Goal: Transaction & Acquisition: Purchase product/service

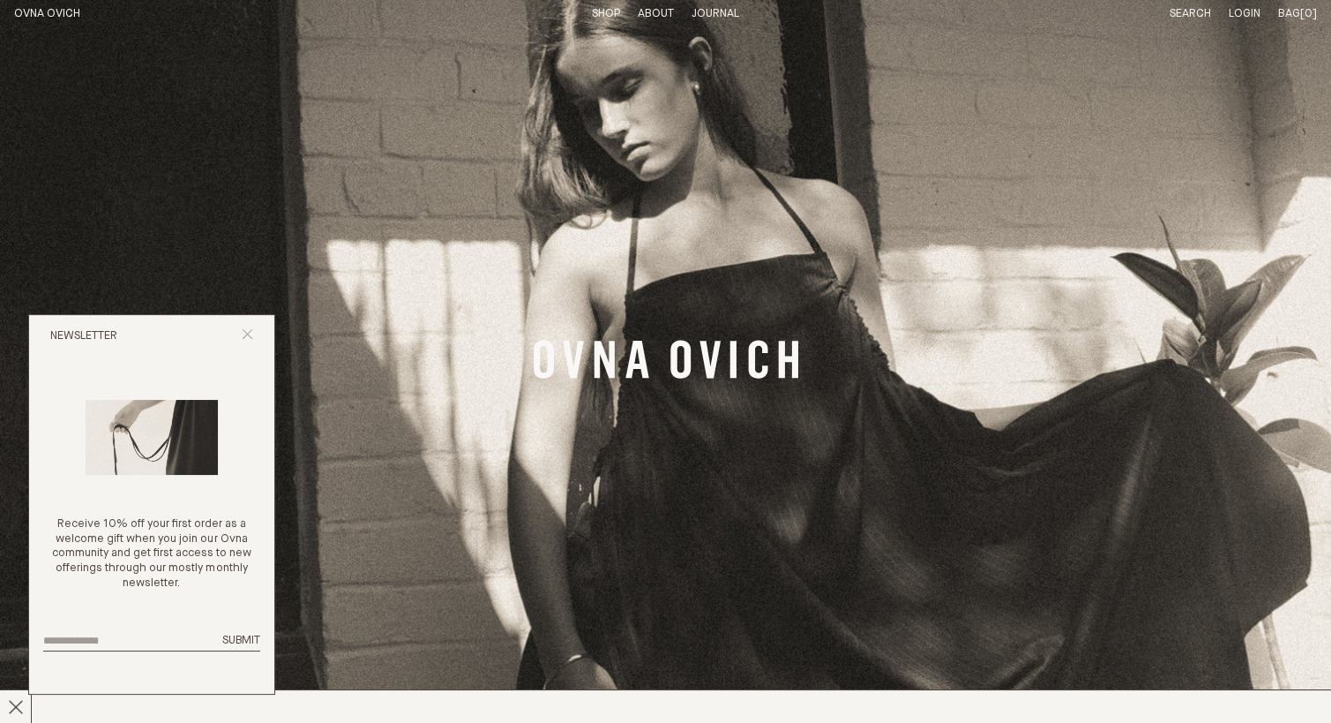
click at [243, 333] on icon "Close popup" at bounding box center [247, 333] width 11 height 11
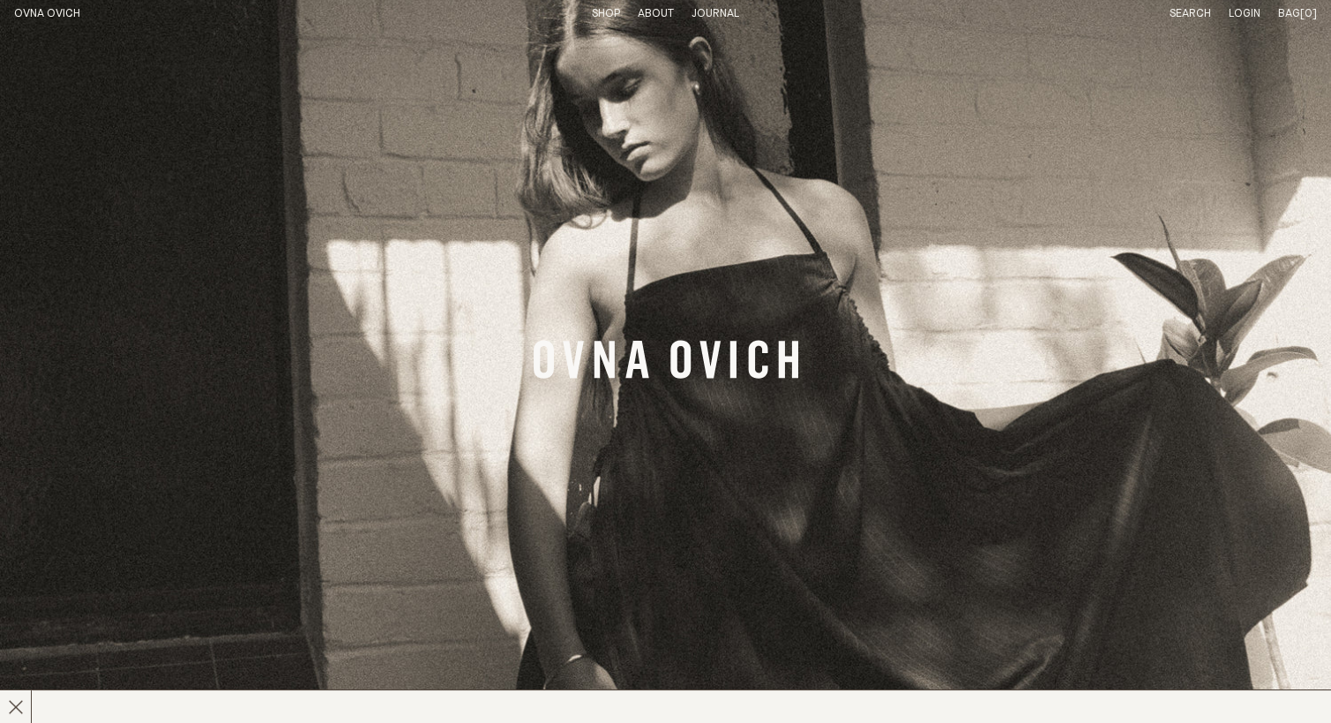
click at [30, 10] on link "OVNA OVICH" at bounding box center [47, 13] width 66 height 11
click at [1179, 17] on link "Search" at bounding box center [1190, 13] width 41 height 11
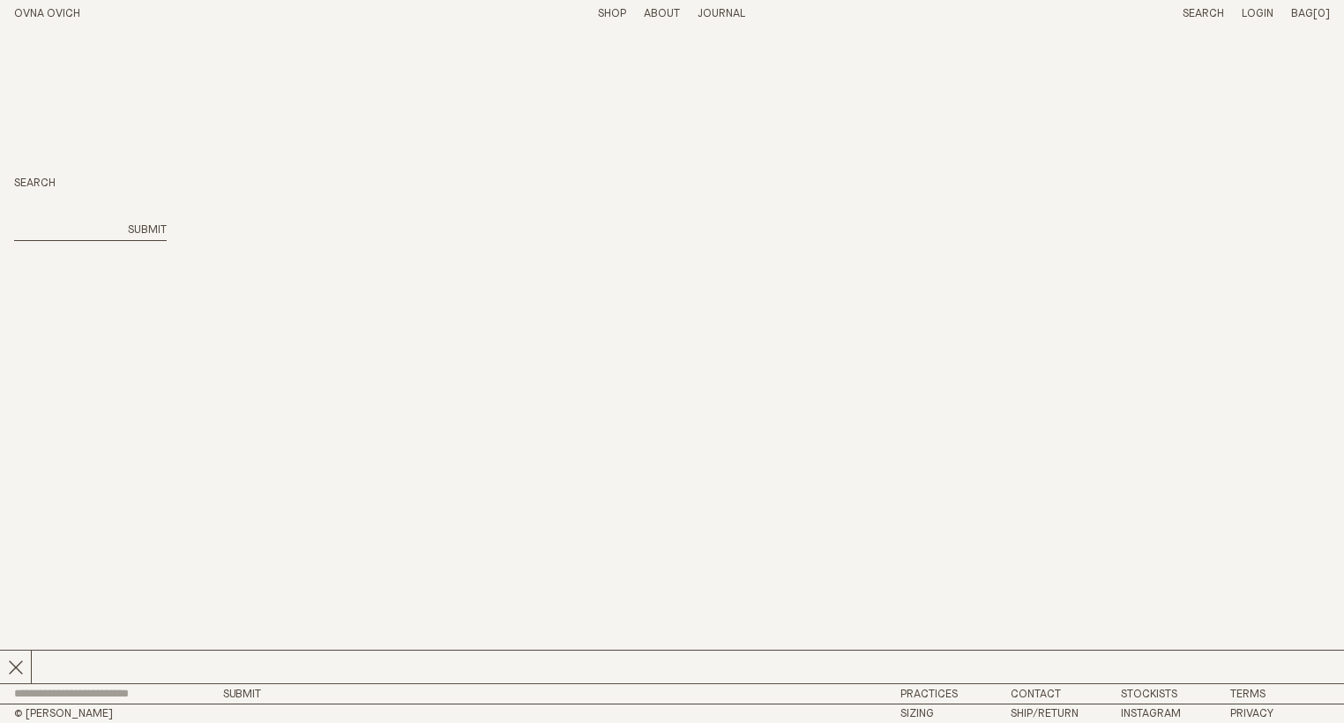
click at [618, 9] on link "Shop" at bounding box center [612, 13] width 28 height 11
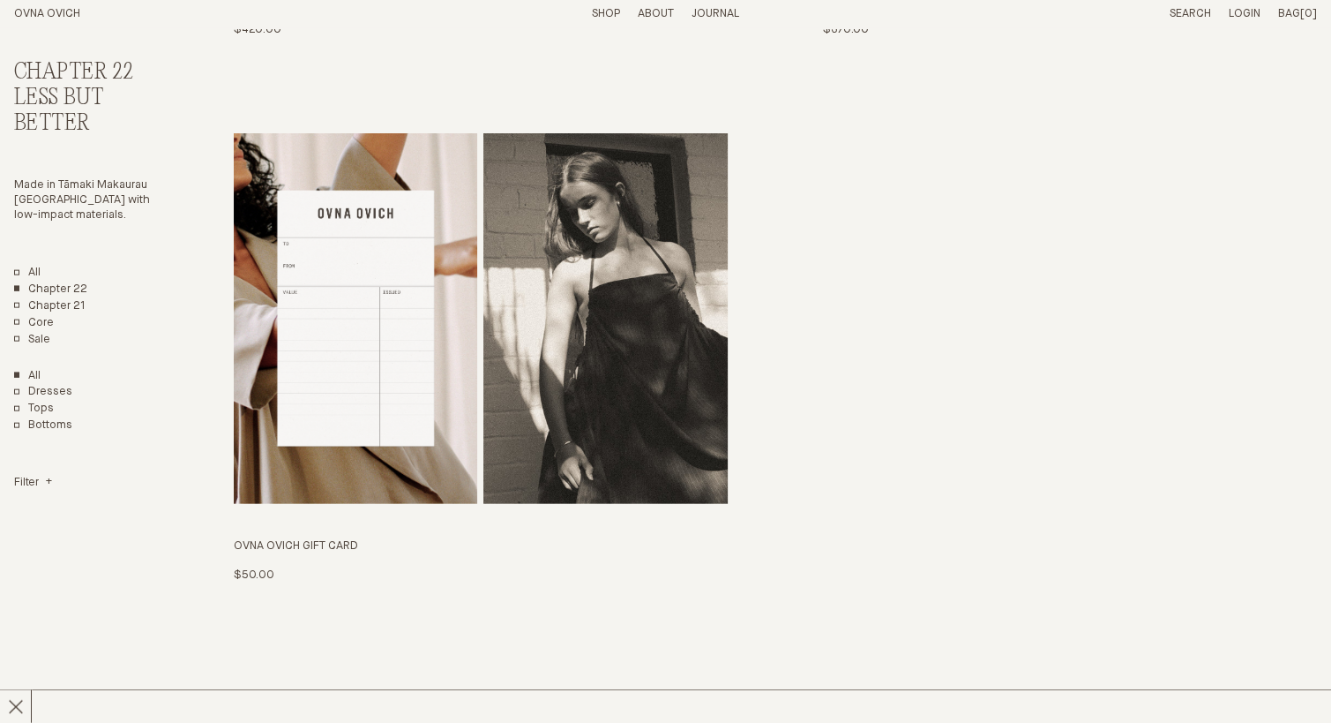
scroll to position [3973, 0]
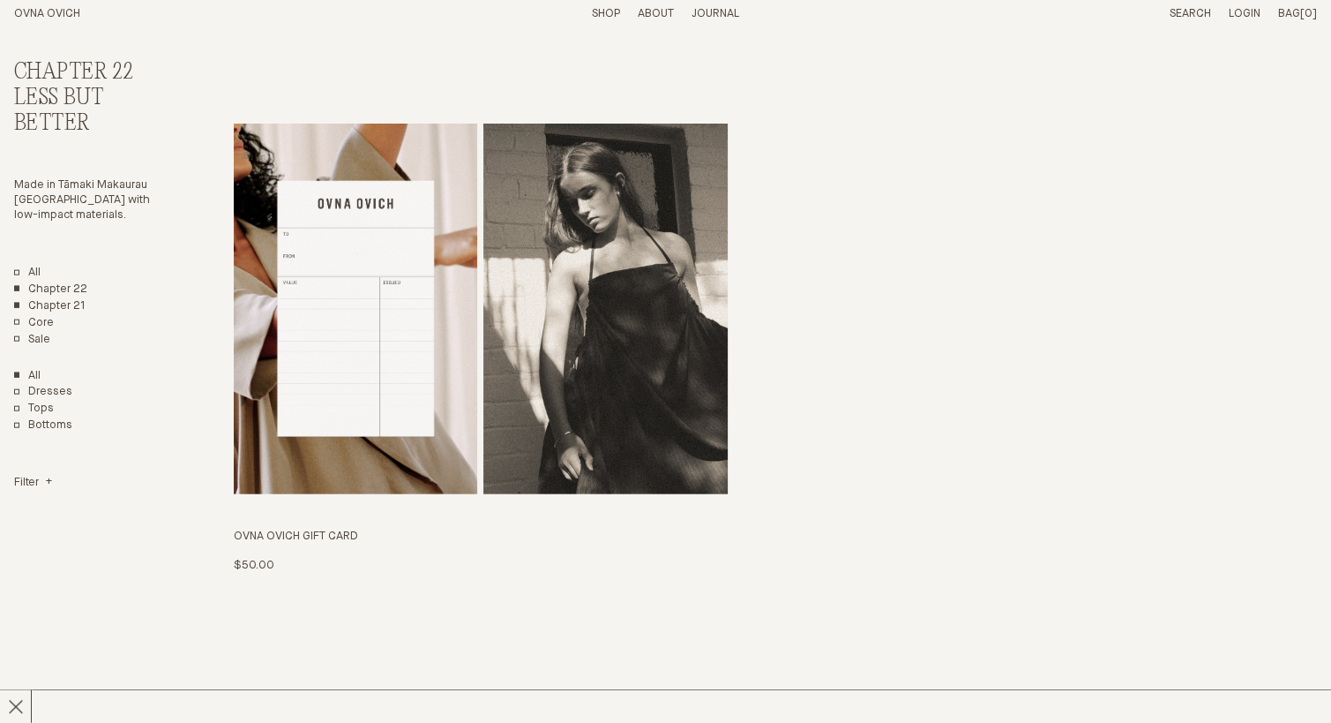
click at [62, 303] on link "Chapter 21" at bounding box center [49, 306] width 71 height 15
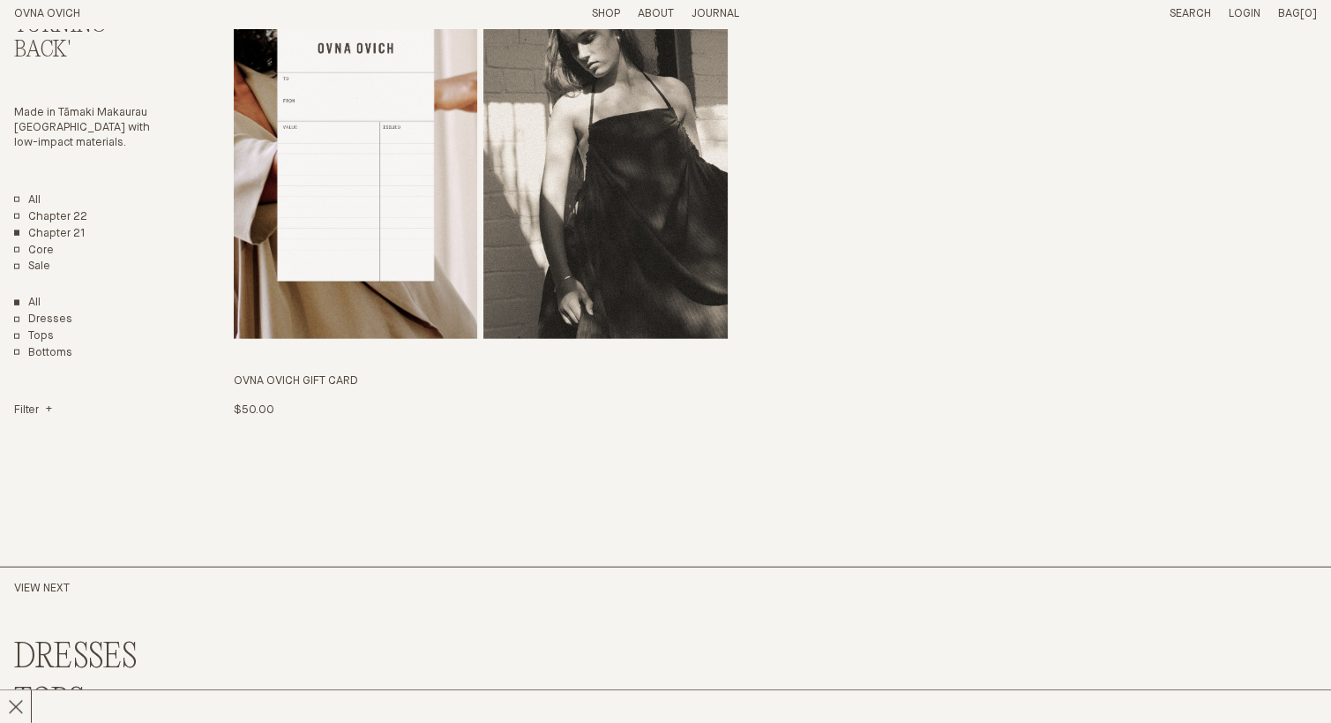
scroll to position [4148, 0]
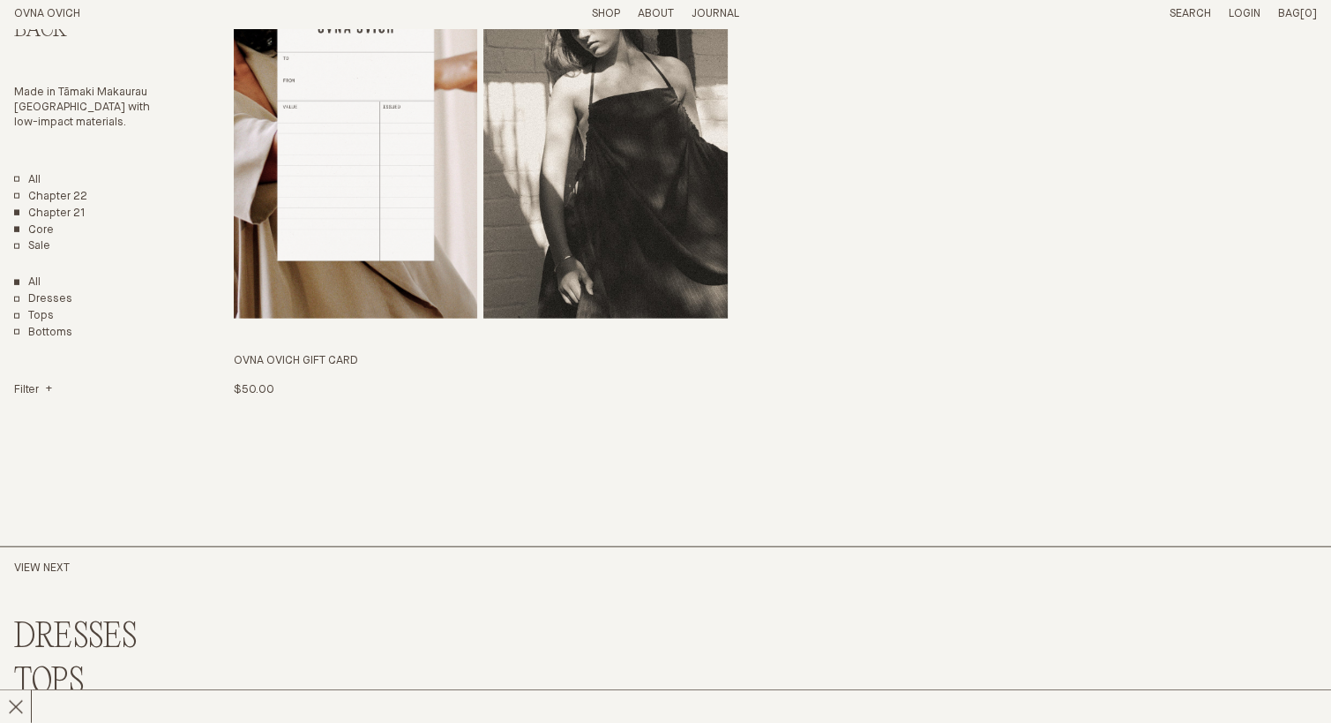
click at [41, 226] on link "Core" at bounding box center [34, 230] width 40 height 15
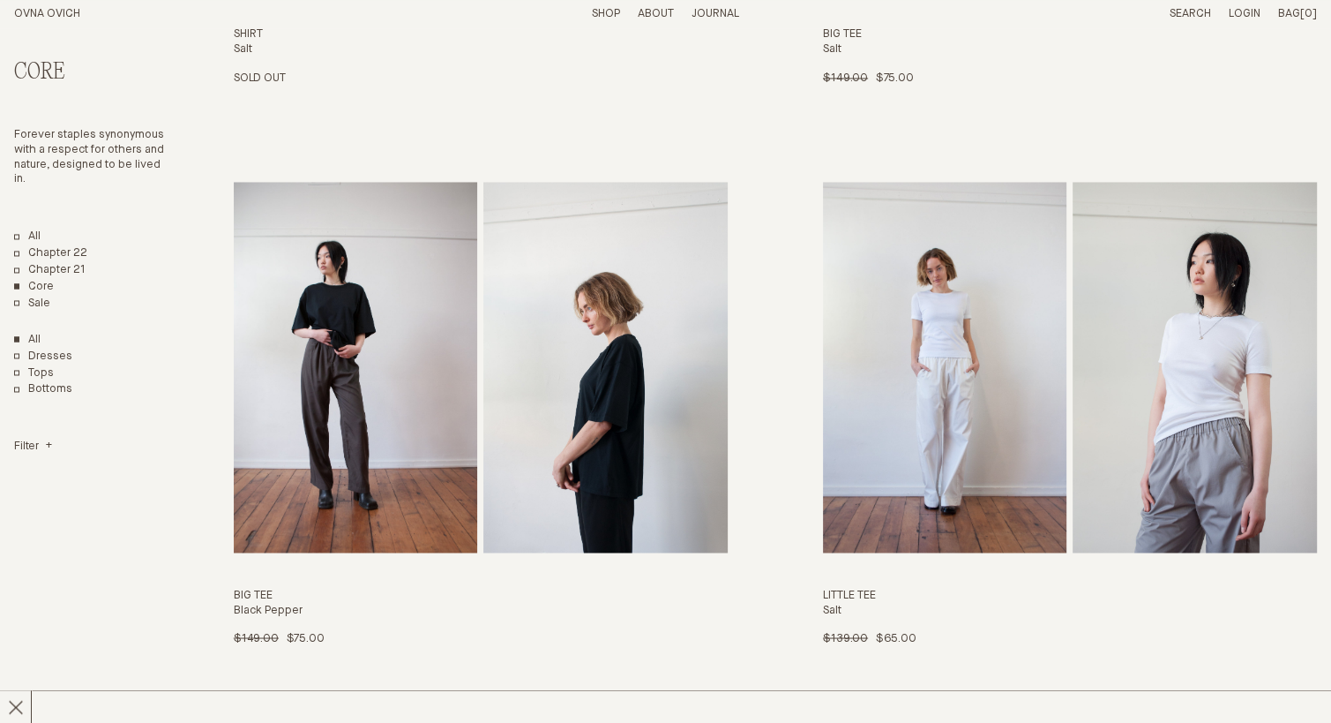
scroll to position [2799, 0]
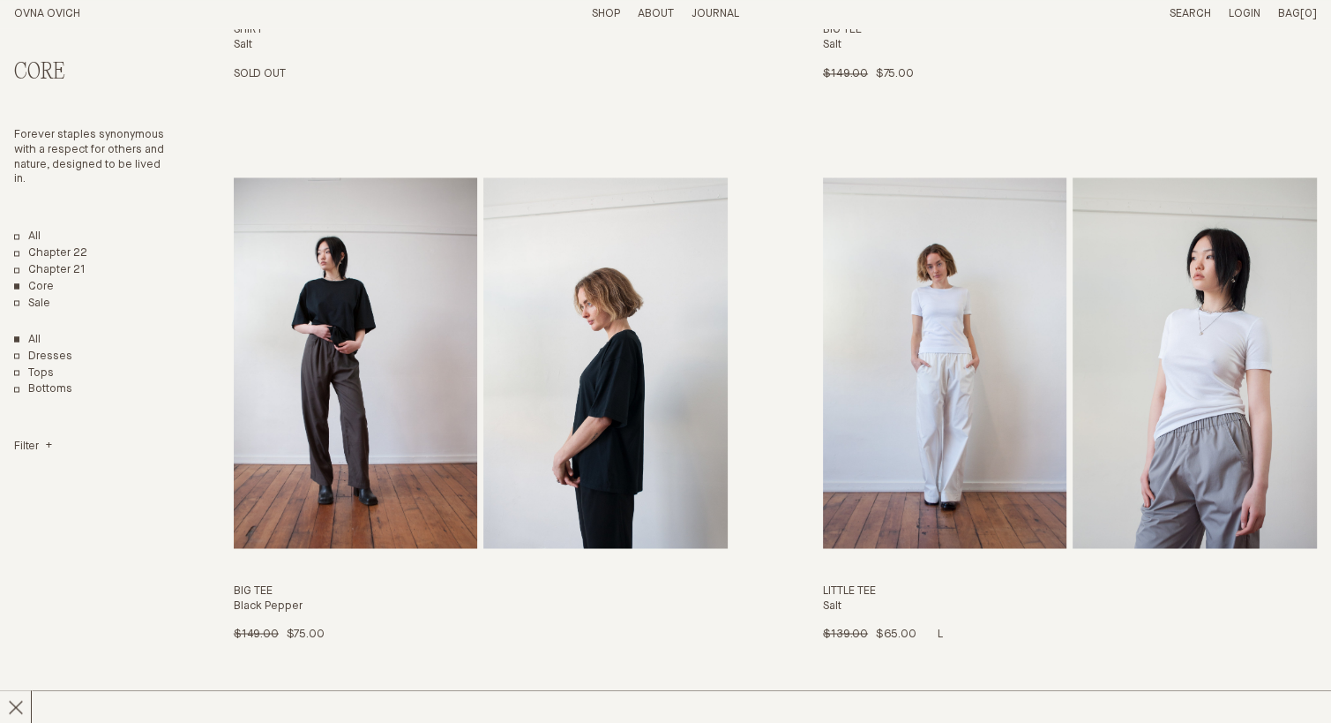
click at [910, 348] on img "Little Tee" at bounding box center [945, 362] width 244 height 371
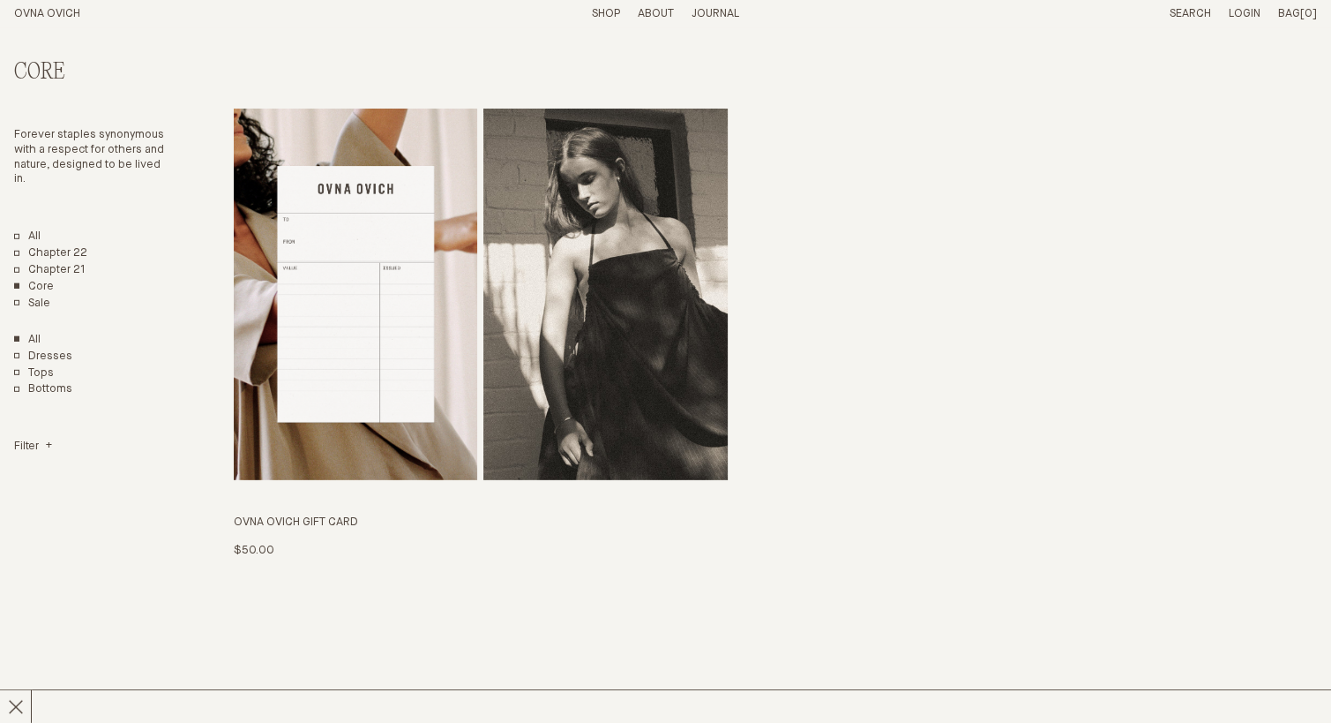
scroll to position [5300, 0]
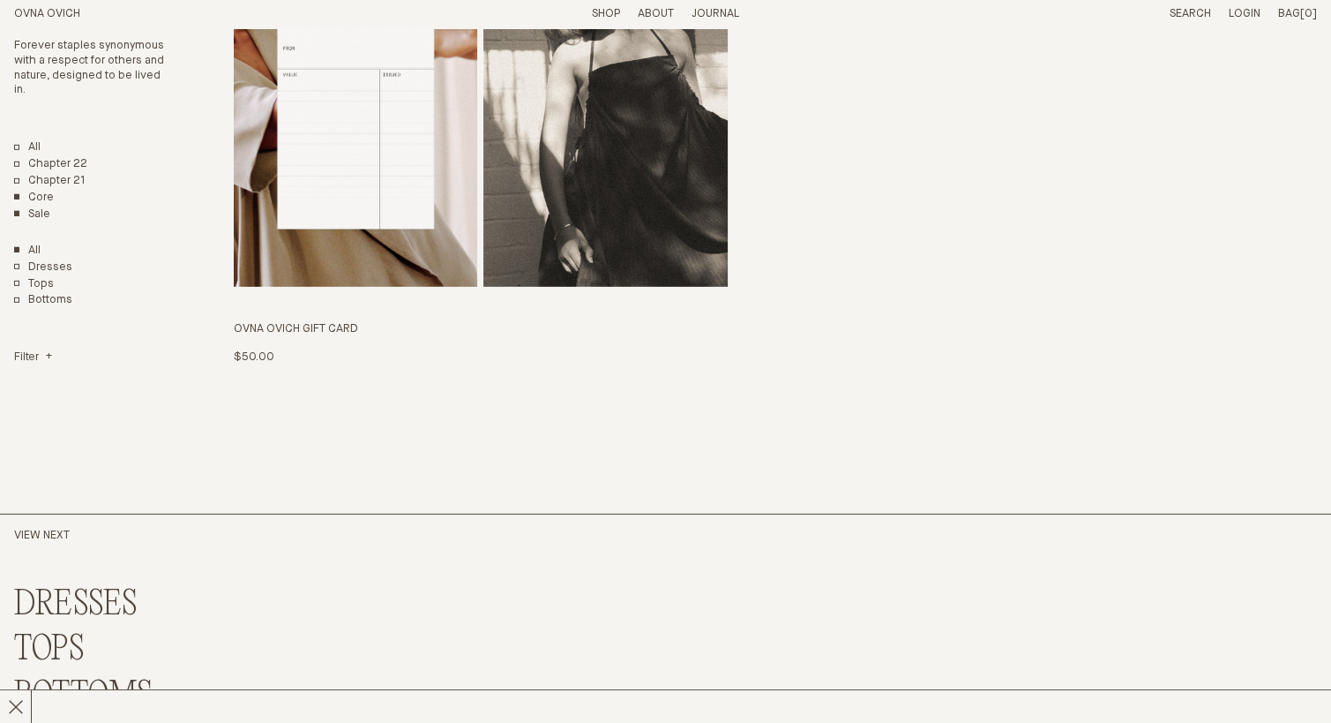
click at [33, 210] on link "Sale" at bounding box center [32, 214] width 36 height 15
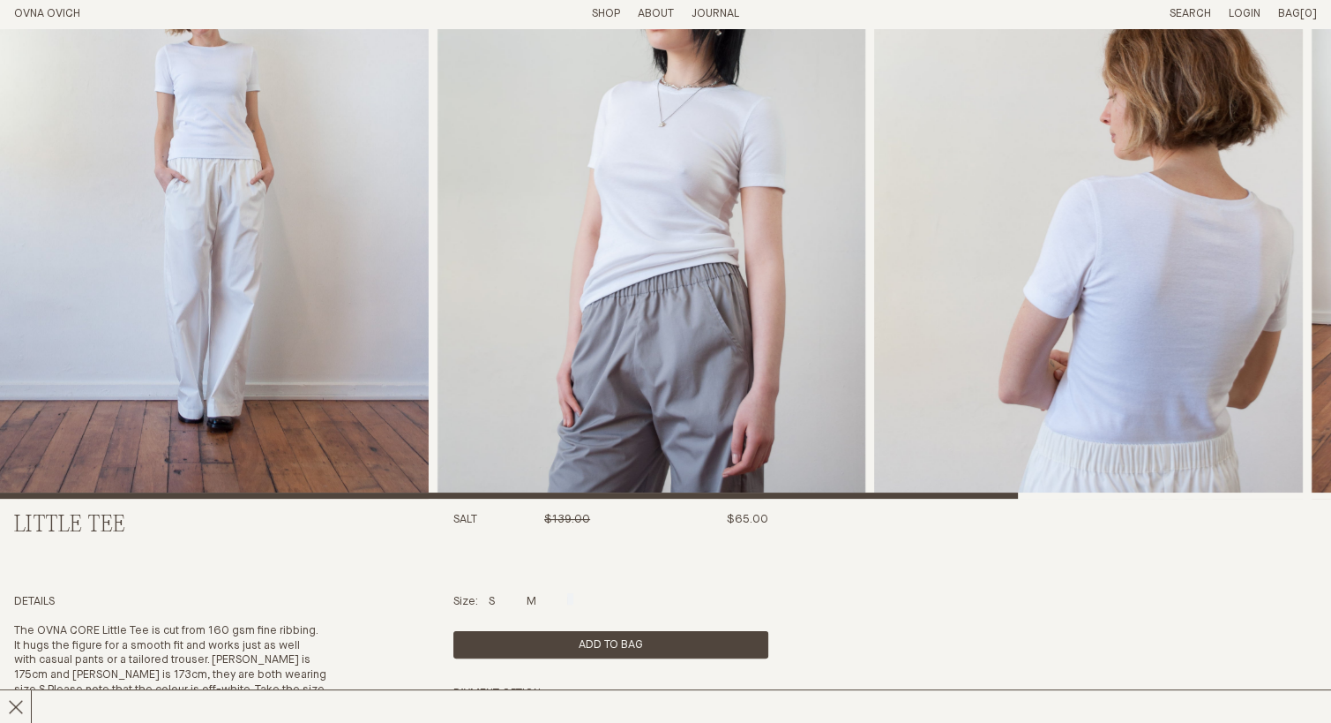
scroll to position [178, 0]
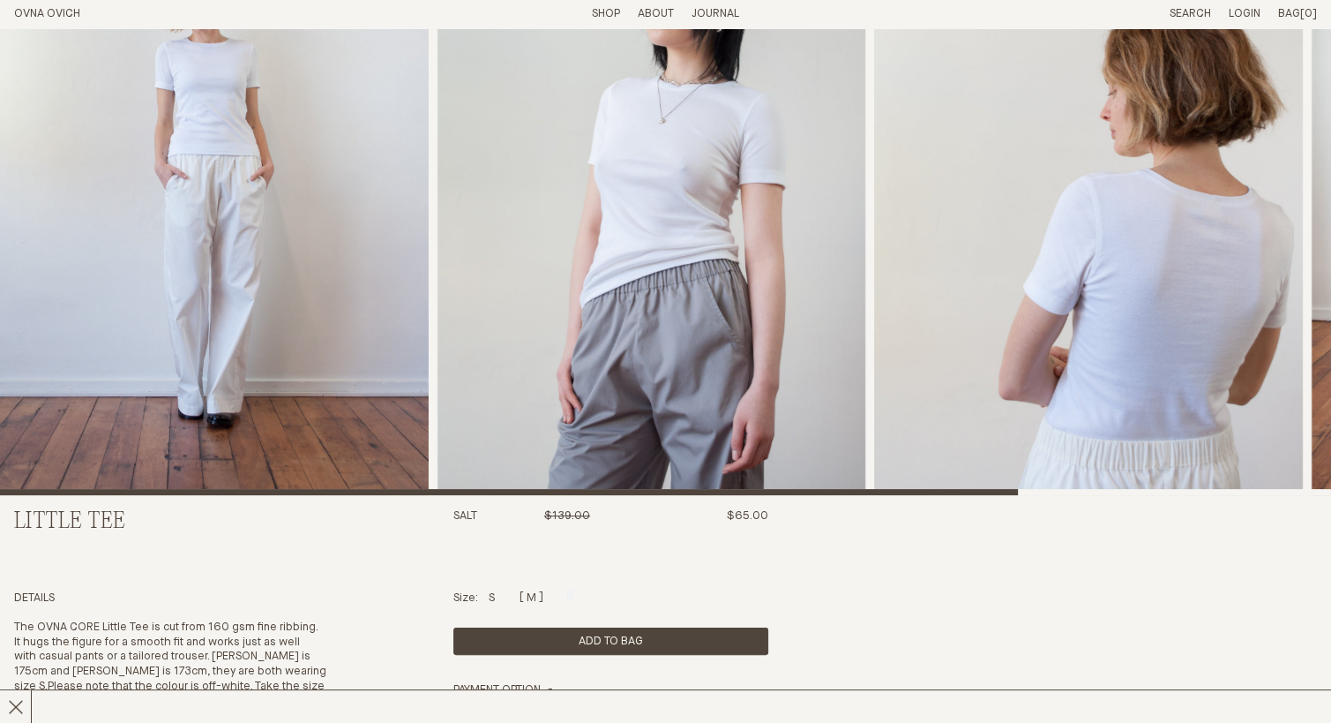
click at [534, 595] on div at bounding box center [532, 594] width 10 height 11
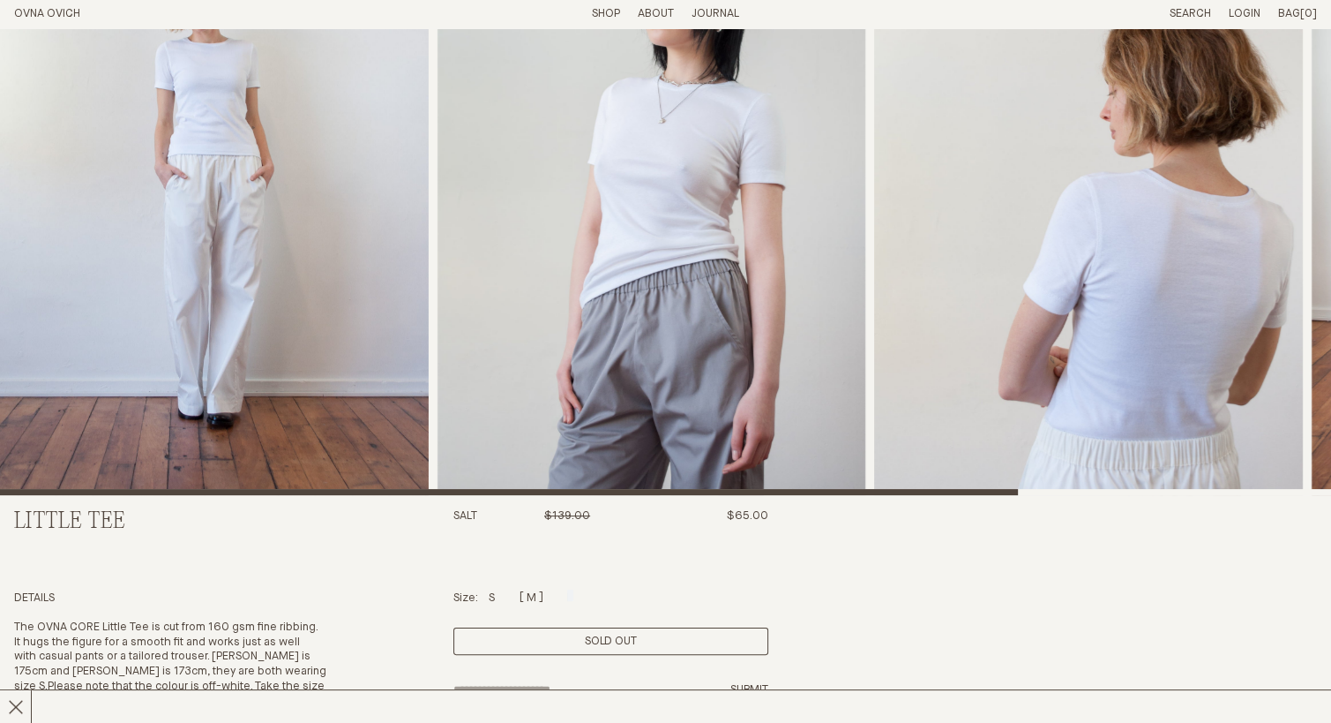
click at [577, 597] on div "Size: S M L" at bounding box center [610, 598] width 315 height 15
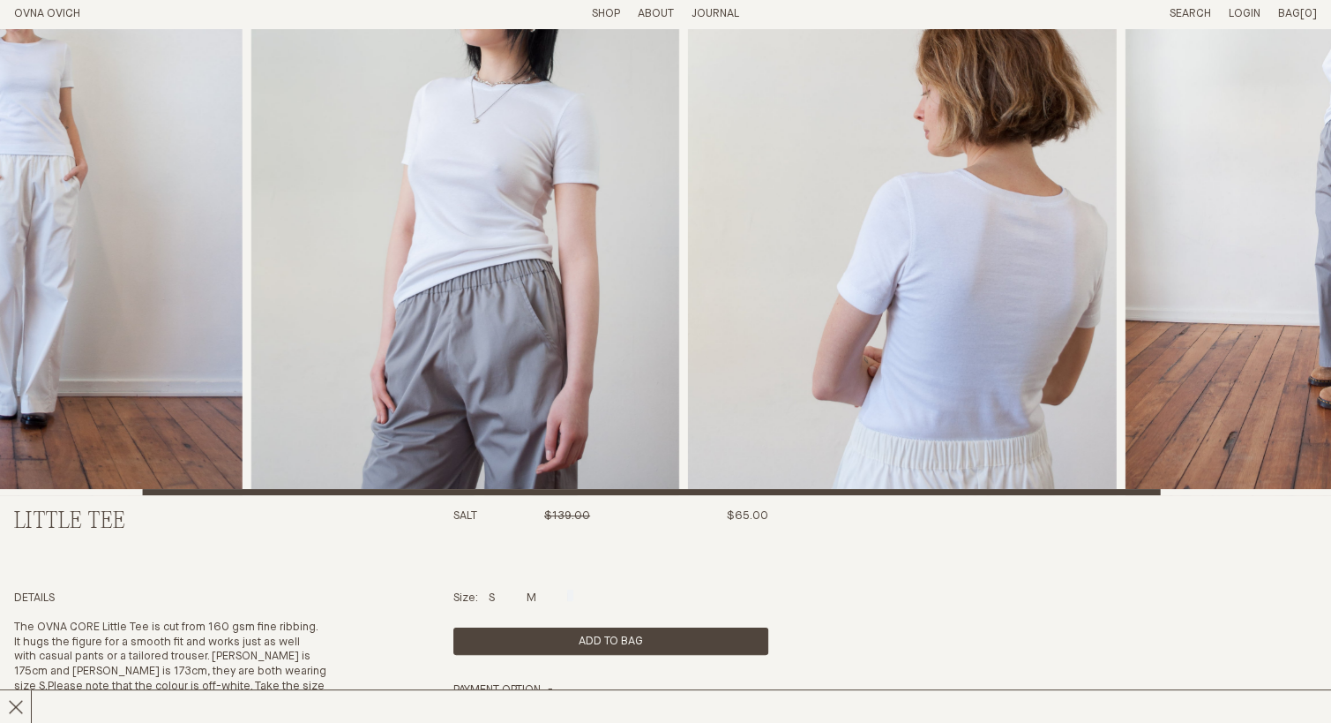
click at [688, 415] on img "3 / 4" at bounding box center [902, 172] width 429 height 645
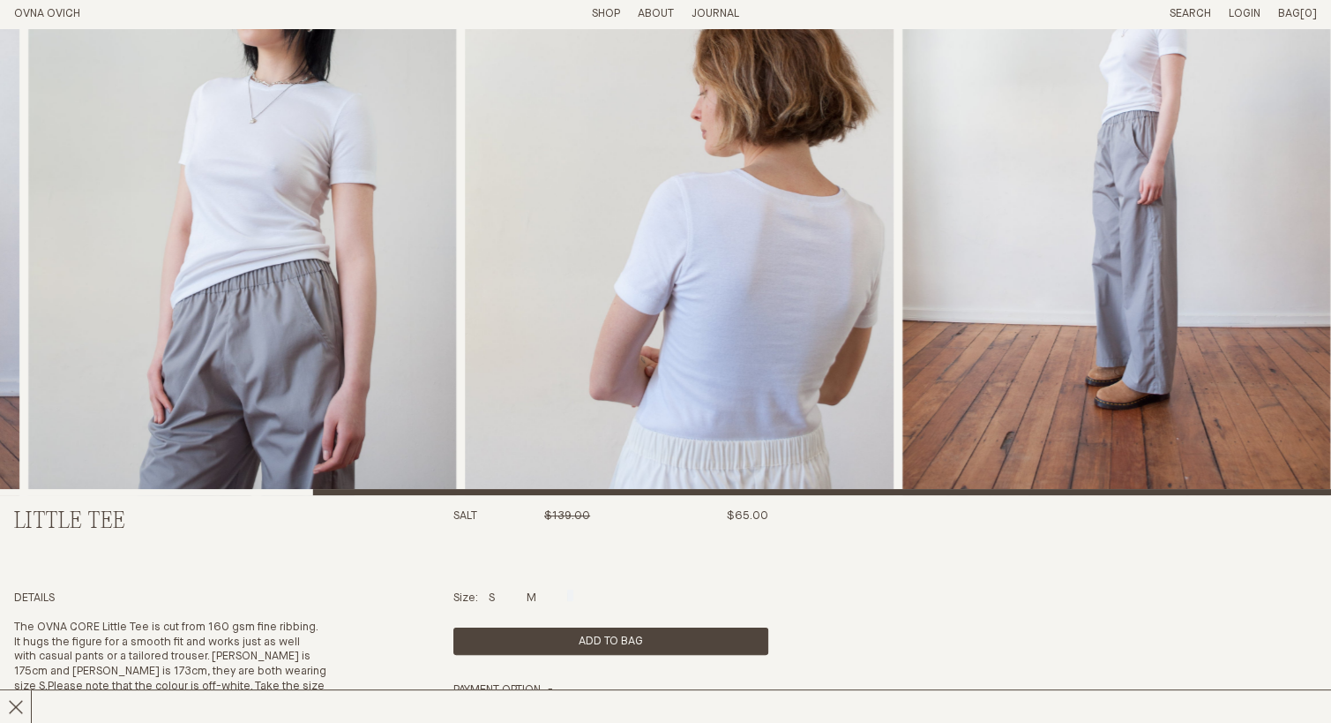
scroll to position [0, 0]
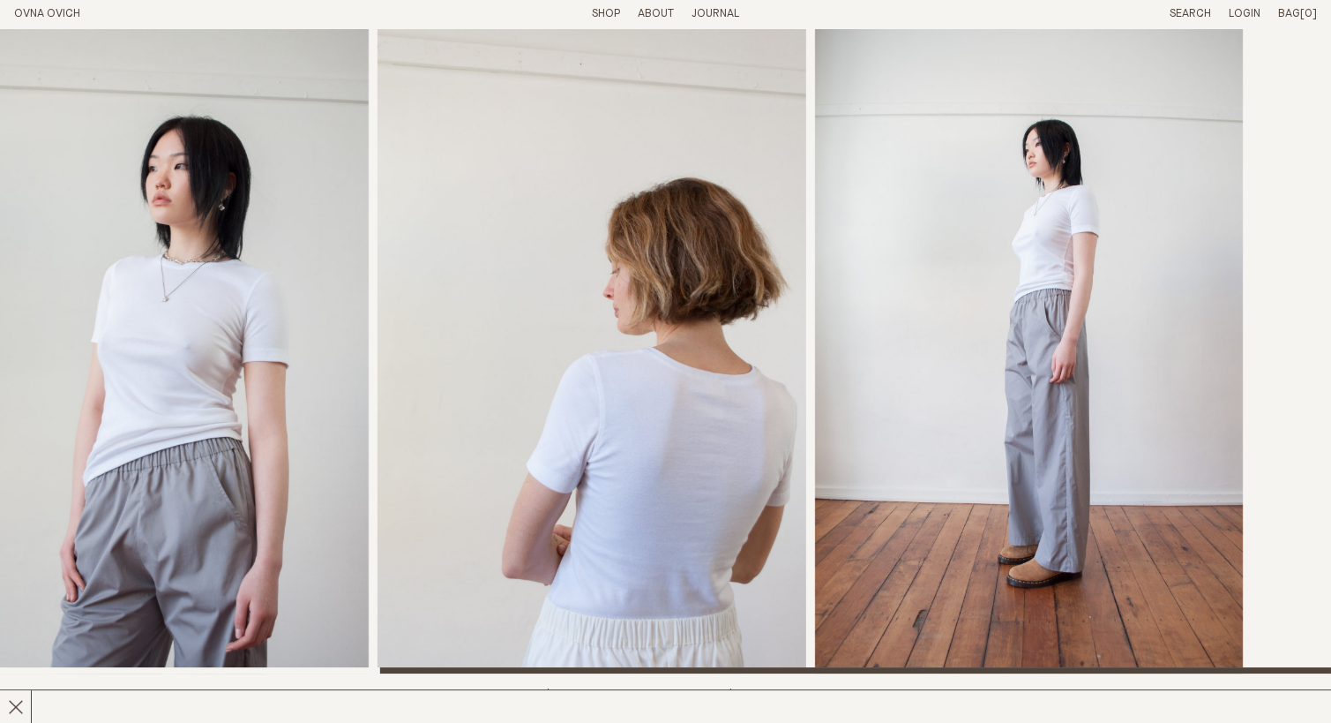
click at [851, 308] on img "4 / 4" at bounding box center [1029, 350] width 429 height 645
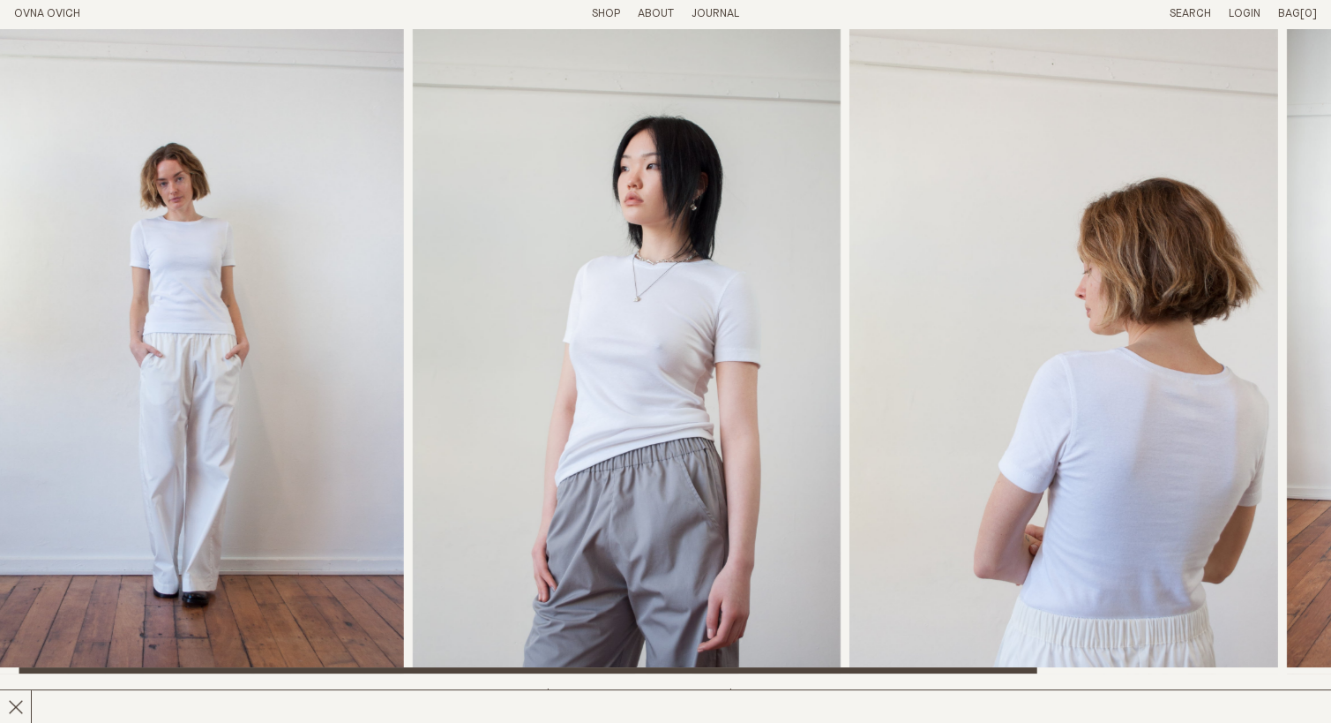
click at [1065, 406] on img "3 / 4" at bounding box center [1064, 350] width 429 height 645
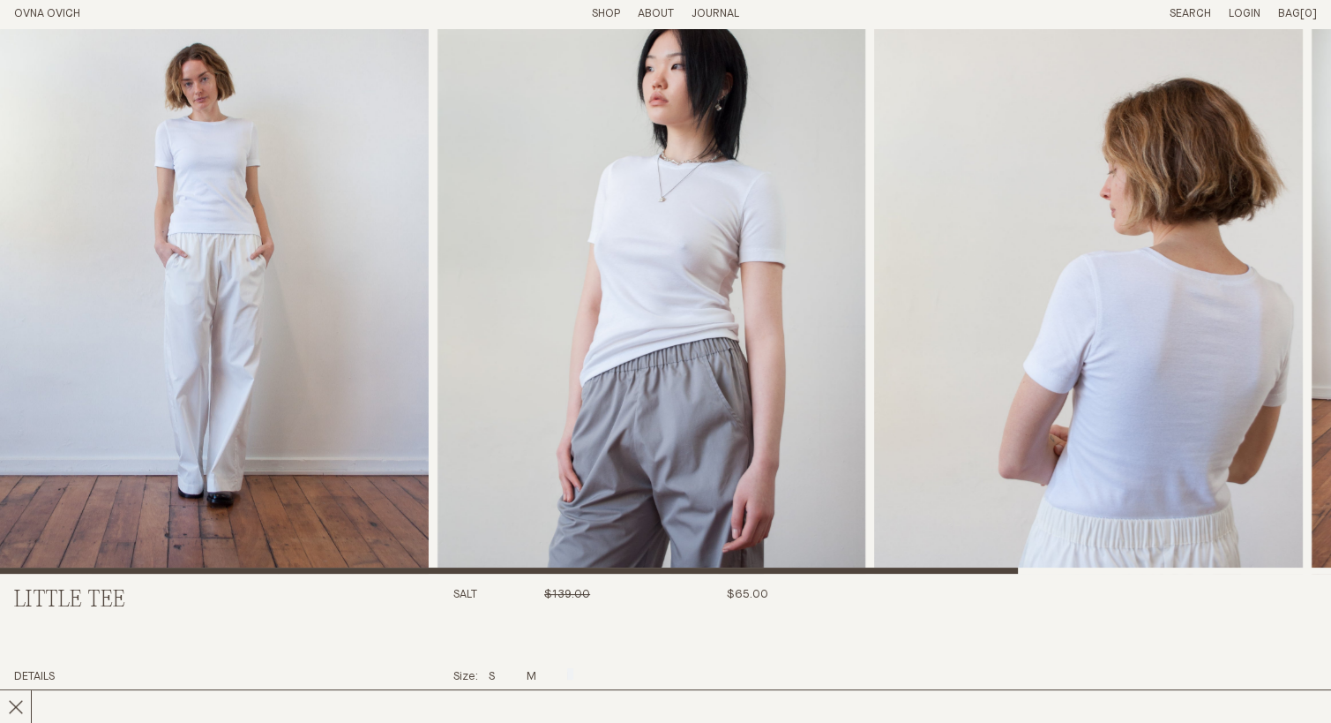
scroll to position [76, 0]
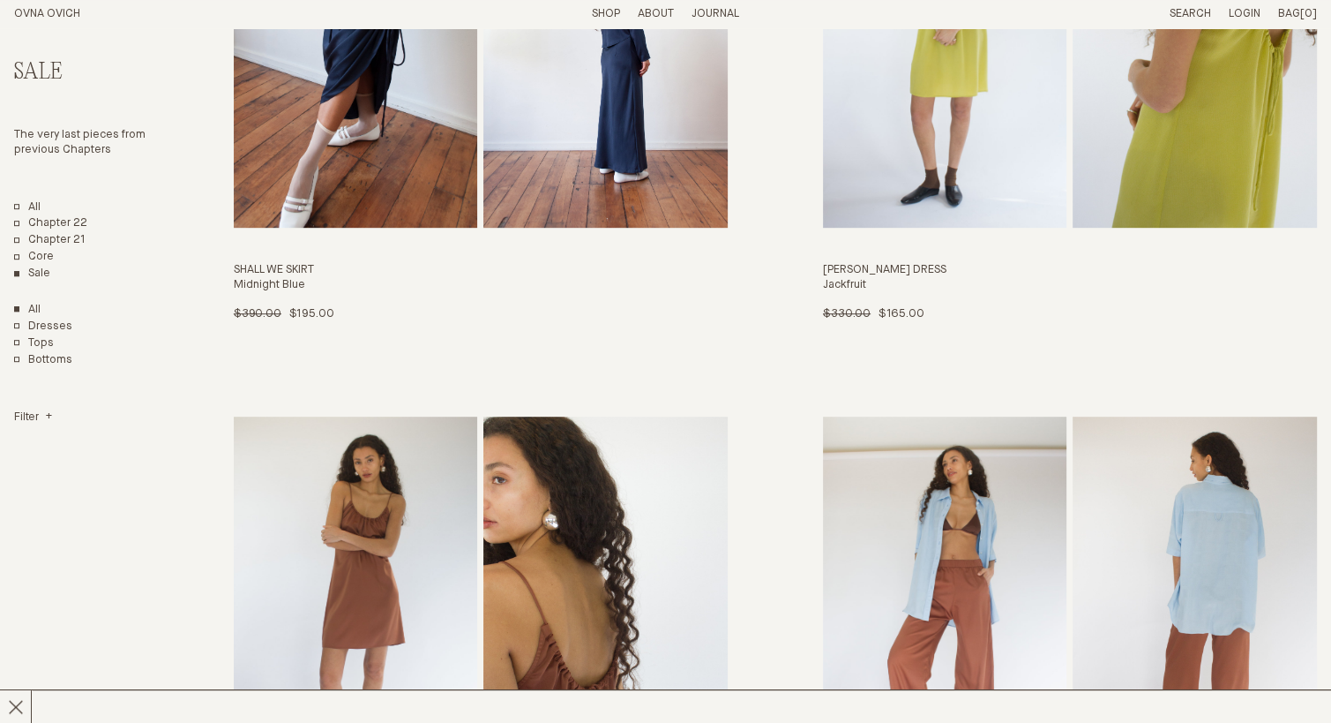
scroll to position [859, 0]
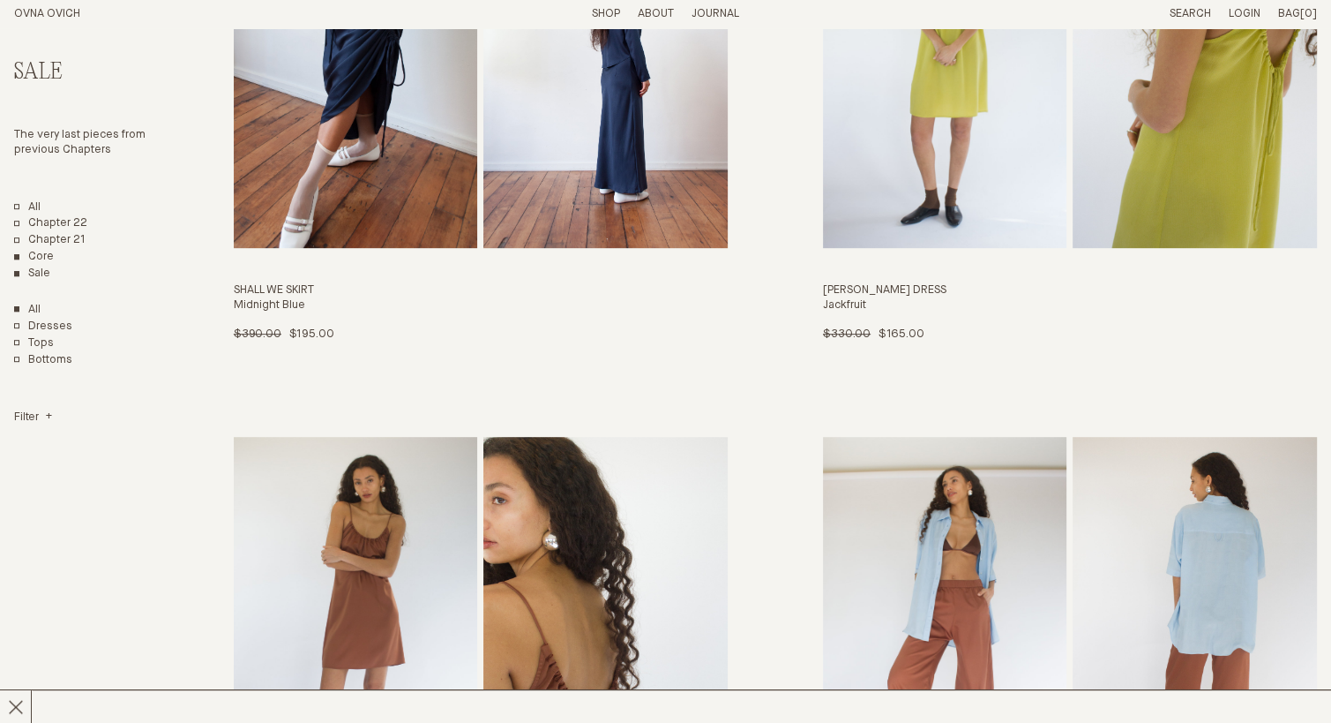
click at [39, 264] on link "Core" at bounding box center [34, 257] width 40 height 15
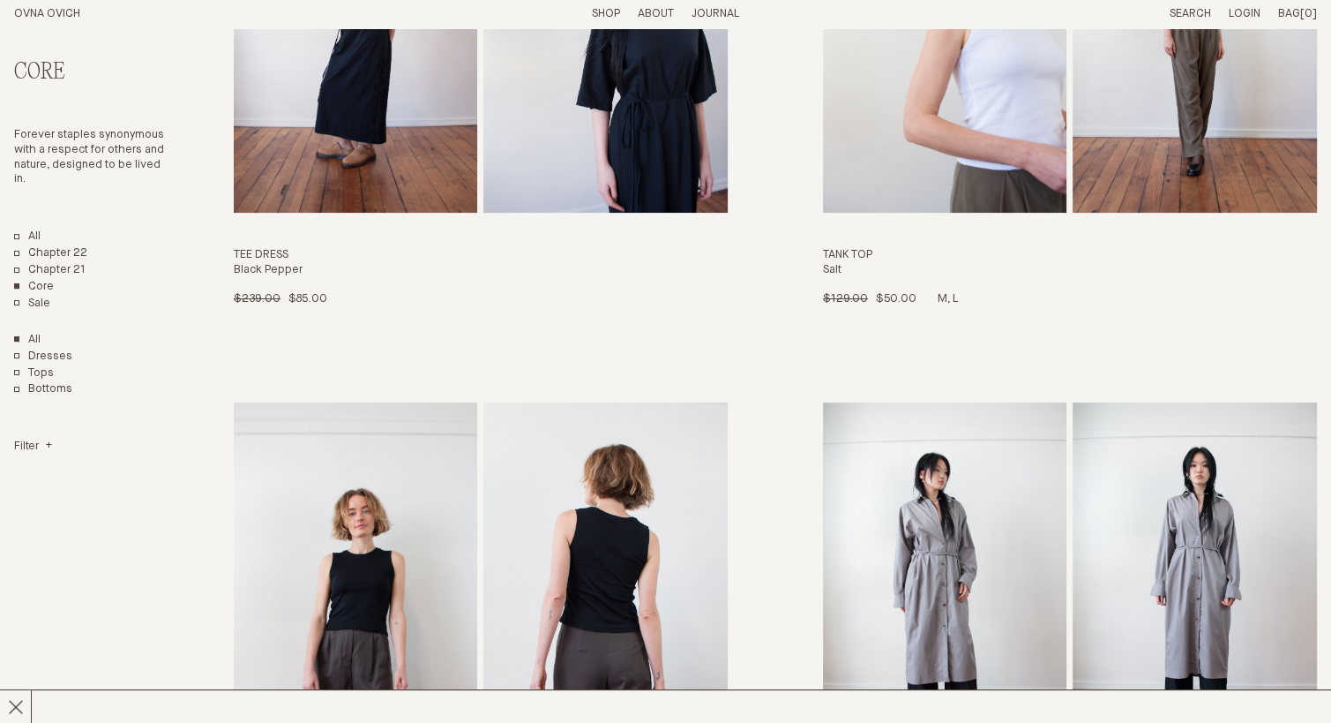
scroll to position [79, 0]
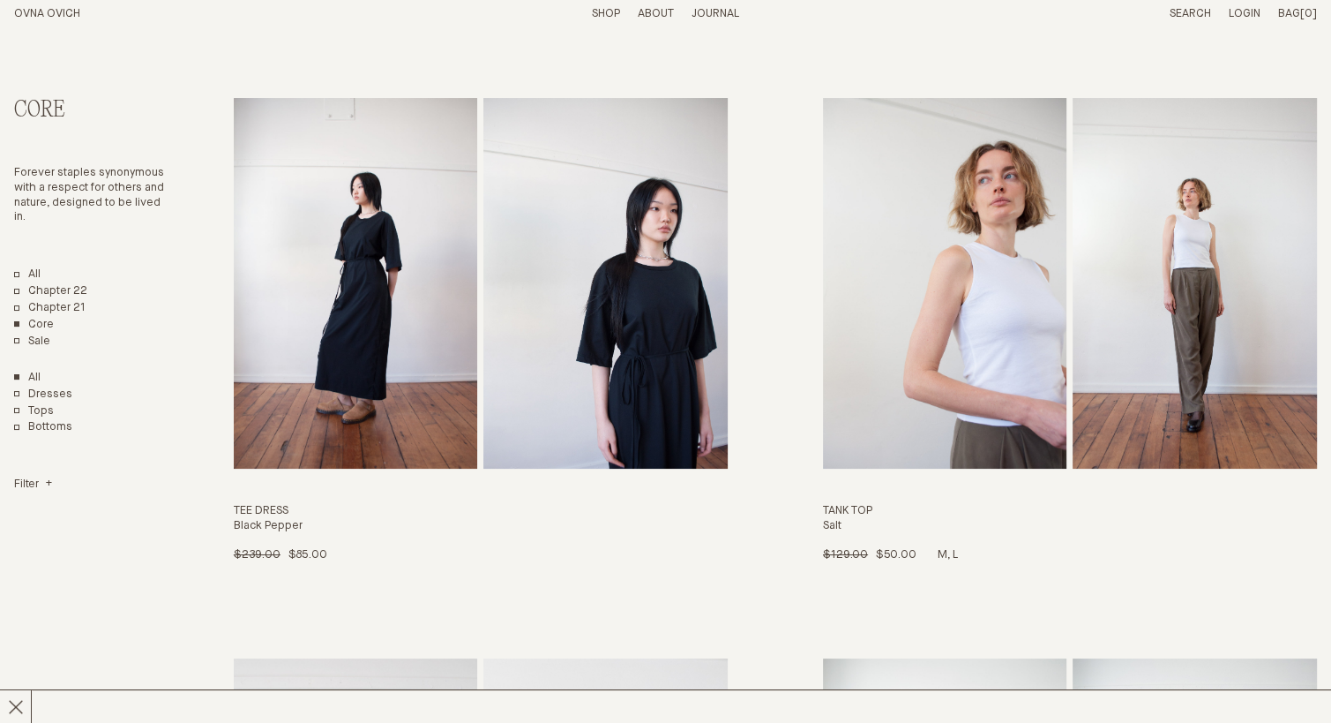
click at [1209, 355] on img "Tank Top" at bounding box center [1195, 283] width 244 height 371
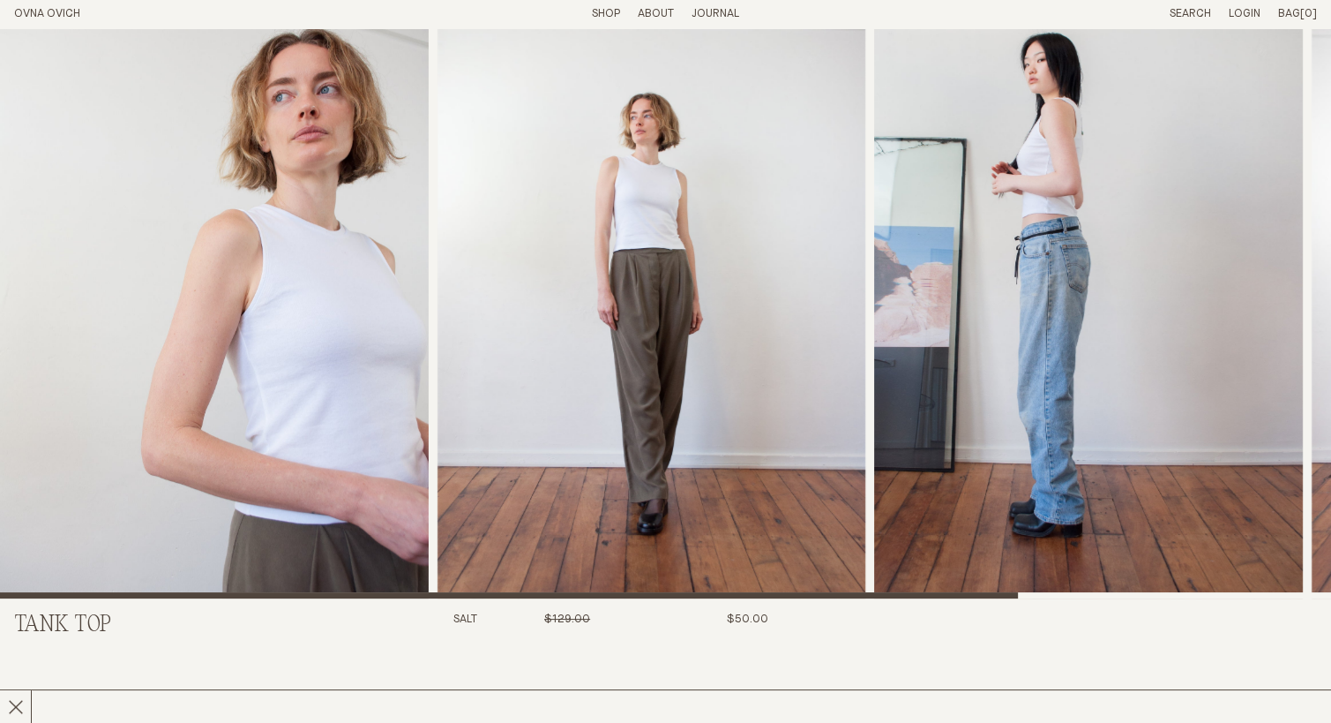
scroll to position [81, 0]
